Goal: Task Accomplishment & Management: Manage account settings

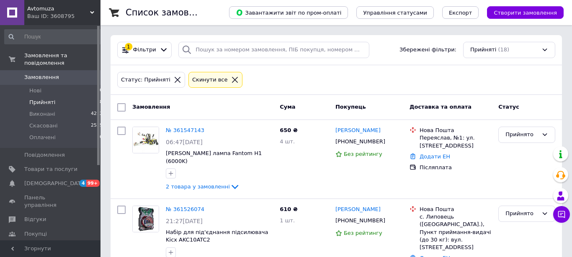
click at [46, 97] on li "Прийняті 18" at bounding box center [54, 103] width 108 height 12
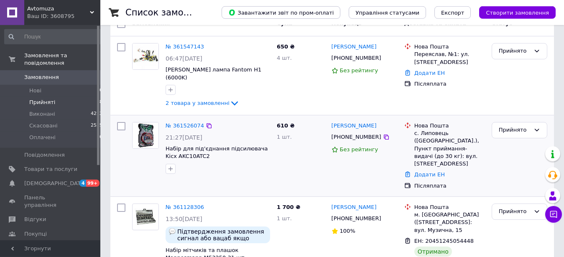
scroll to position [85, 0]
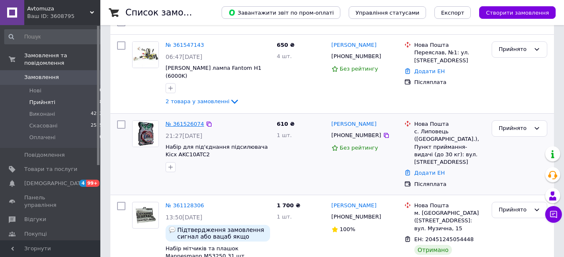
click at [182, 121] on link "№ 361526074" at bounding box center [185, 124] width 38 height 6
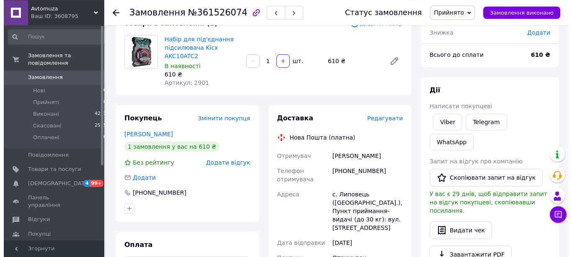
scroll to position [85, 0]
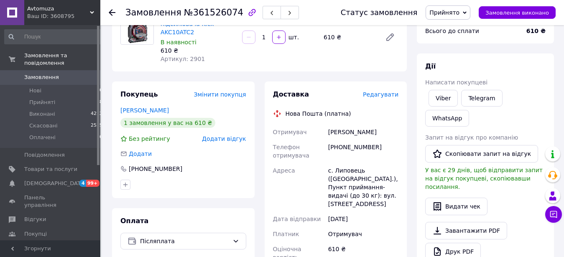
click at [389, 95] on span "Редагувати" at bounding box center [381, 94] width 36 height 7
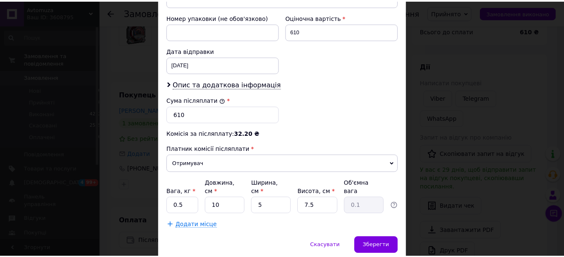
scroll to position [381, 0]
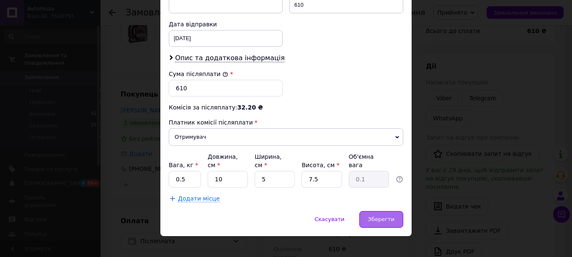
click at [370, 211] on div "Зберегти" at bounding box center [381, 219] width 44 height 17
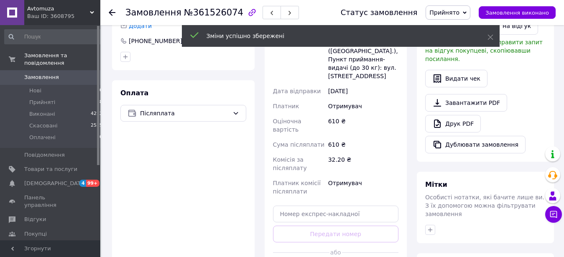
scroll to position [299, 0]
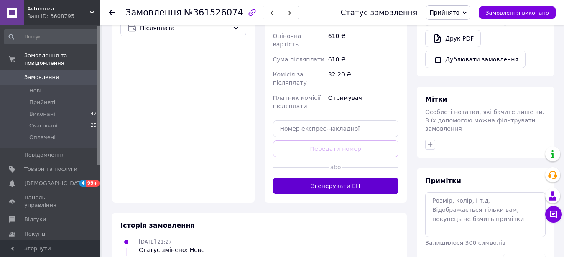
click at [341, 178] on button "Згенерувати ЕН" at bounding box center [336, 186] width 126 height 17
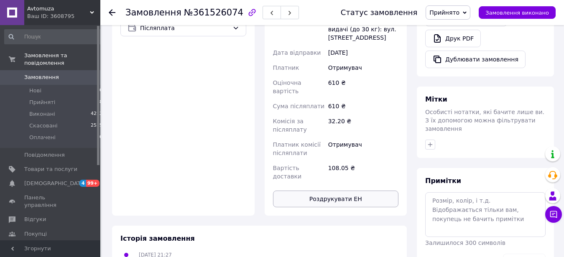
click at [351, 191] on button "Роздрукувати ЕН" at bounding box center [336, 199] width 126 height 17
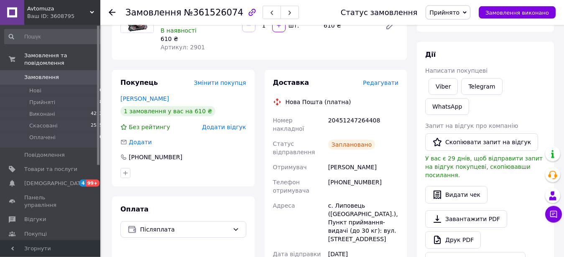
scroll to position [85, 0]
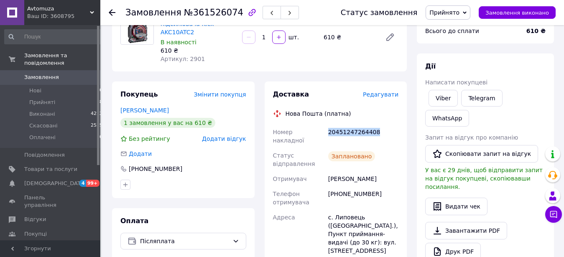
drag, startPoint x: 388, startPoint y: 131, endPoint x: 329, endPoint y: 134, distance: 59.1
click at [329, 134] on div "20451247264408" at bounding box center [364, 136] width 74 height 23
copy div "20451247264408"
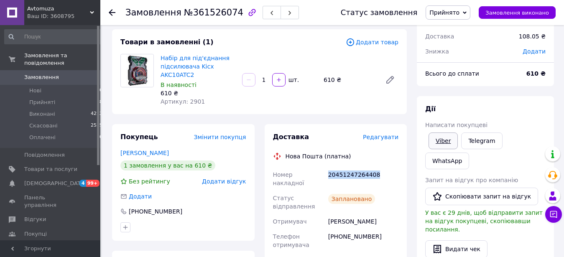
click at [442, 140] on link "Viber" at bounding box center [443, 141] width 29 height 17
click at [443, 144] on link "Viber" at bounding box center [443, 141] width 29 height 17
click at [338, 107] on div "Набір для під'єднання підсилювача Kicx AKC10ATC2 В наявності 610 ₴ Артикул: 290…" at bounding box center [279, 79] width 245 height 55
click at [56, 97] on li "Прийняті 18" at bounding box center [54, 103] width 108 height 12
